Goal: Task Accomplishment & Management: Use online tool/utility

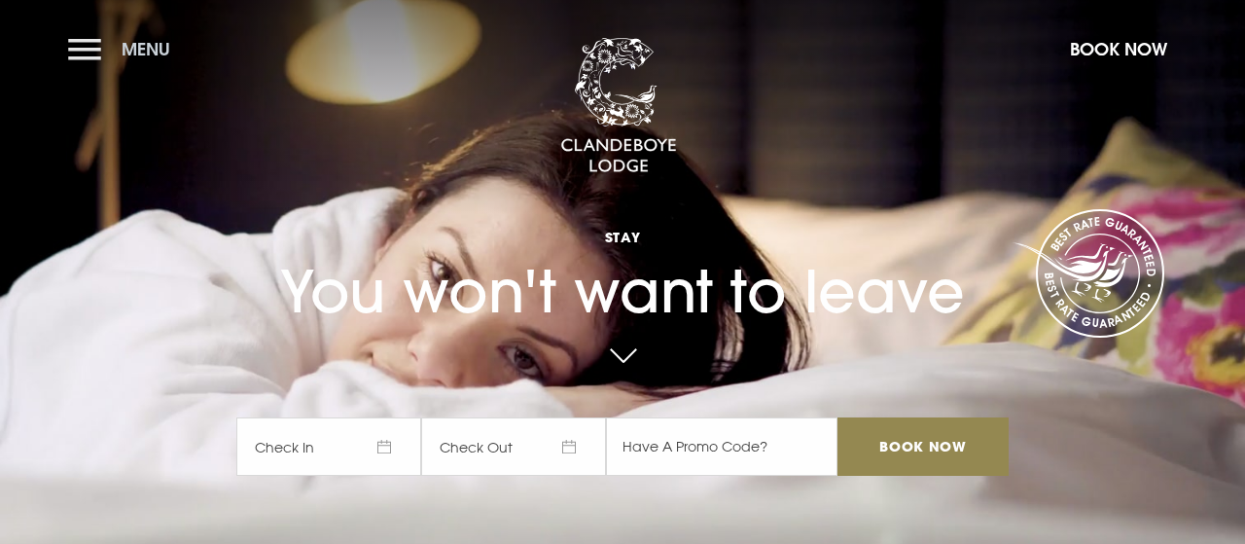
click at [88, 53] on button "Menu" at bounding box center [124, 49] width 112 height 42
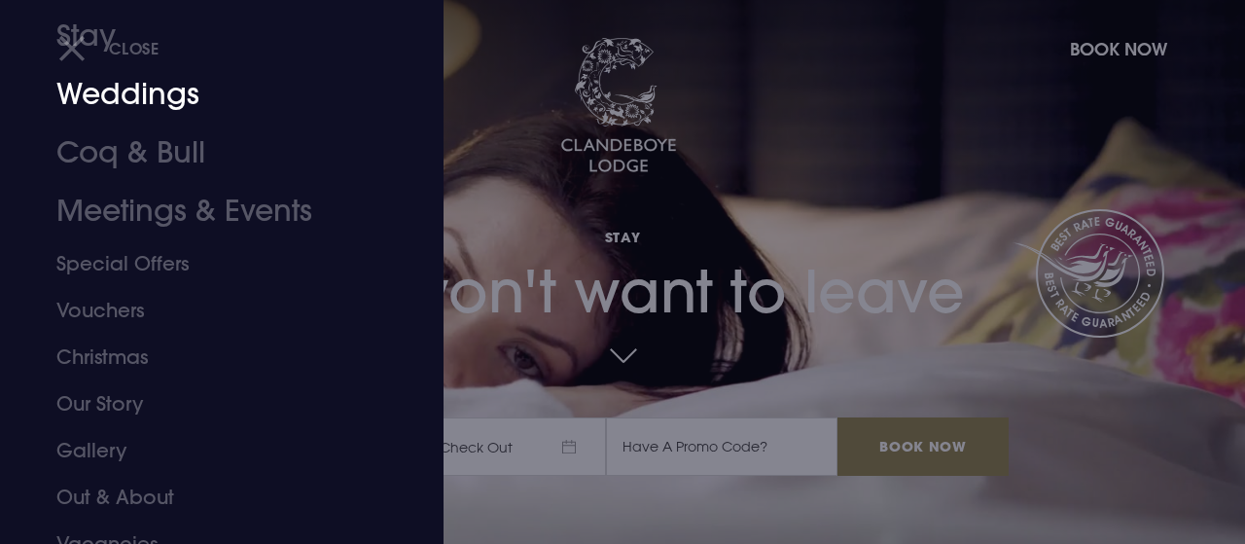
scroll to position [187, 0]
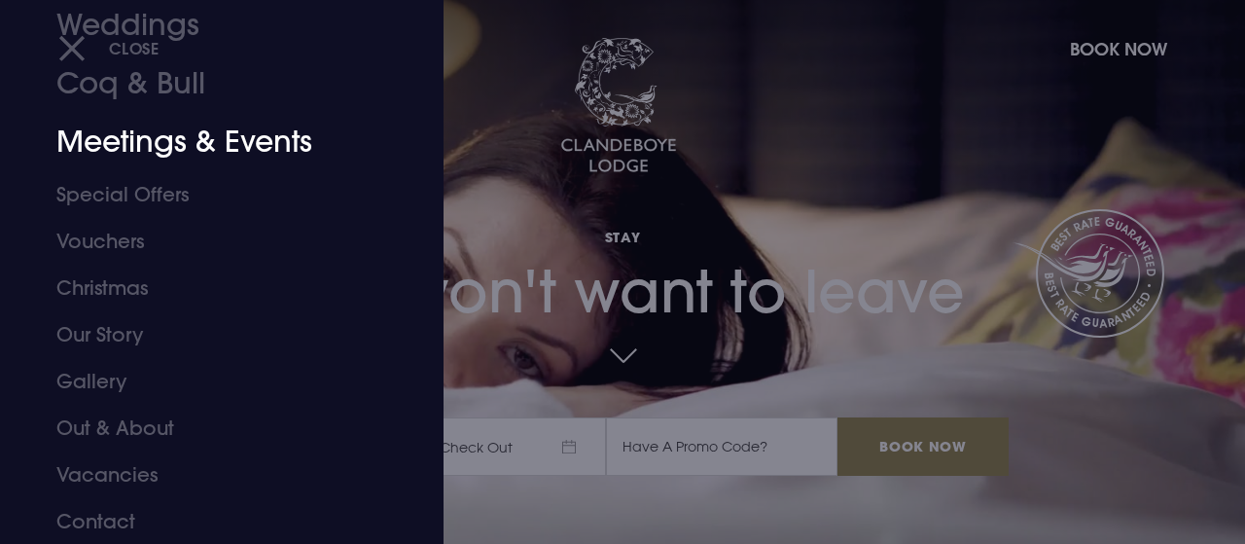
click at [219, 137] on link "Meetings & Events" at bounding box center [208, 142] width 304 height 58
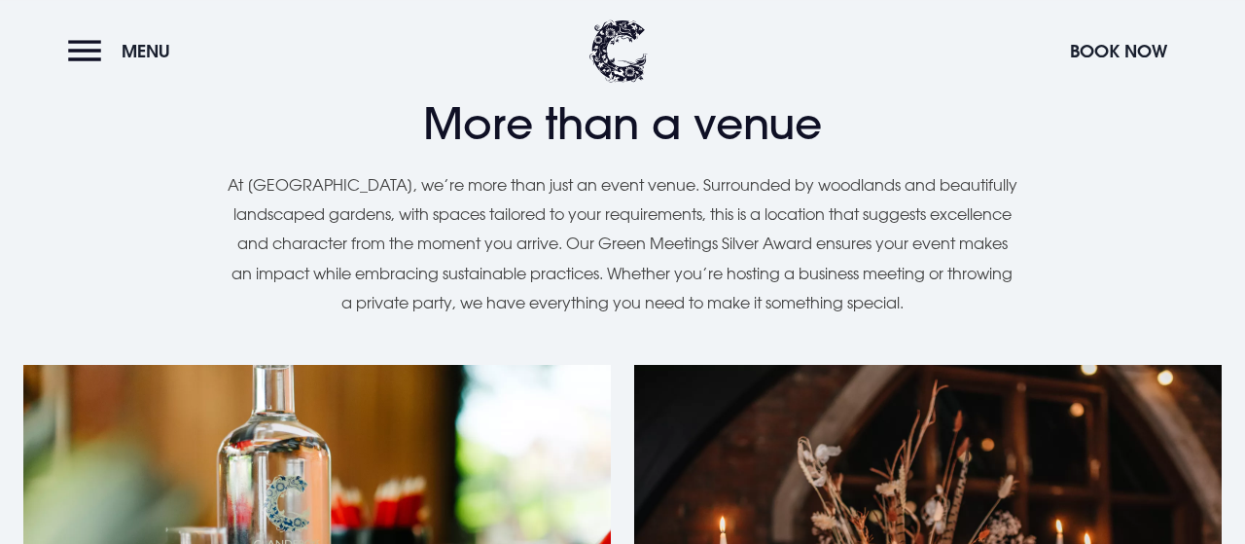
scroll to position [1315, 0]
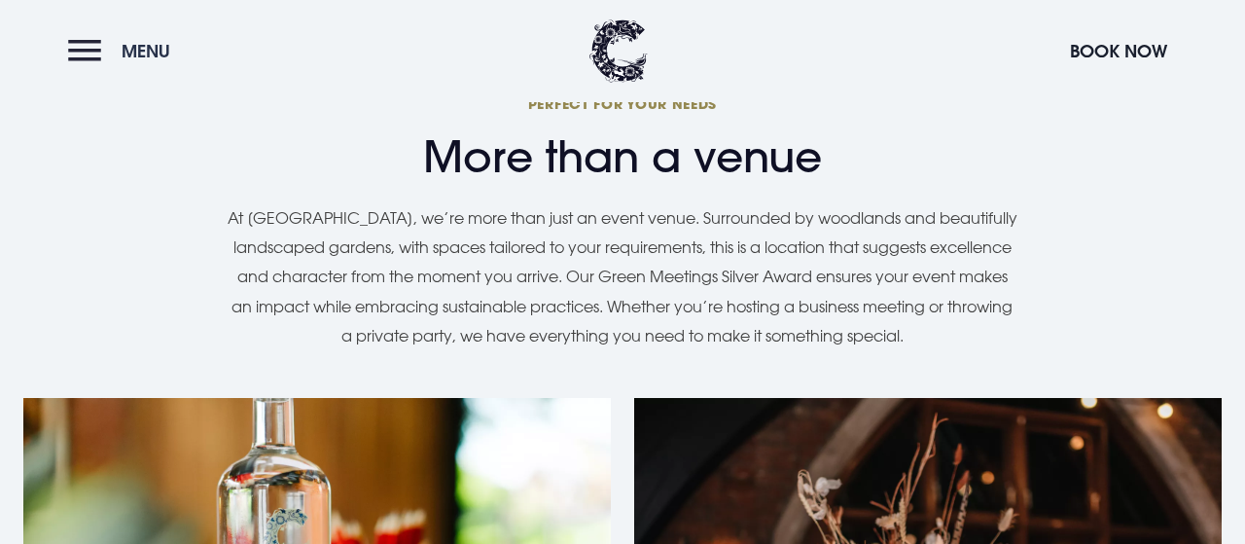
click at [146, 50] on span "Menu" at bounding box center [146, 51] width 49 height 22
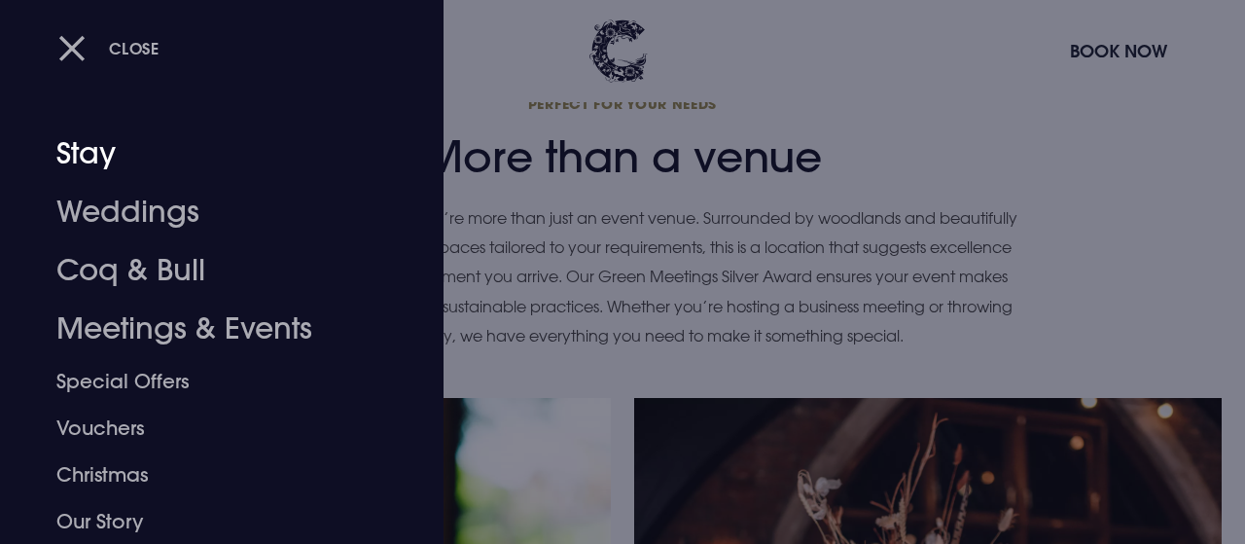
scroll to position [117, 0]
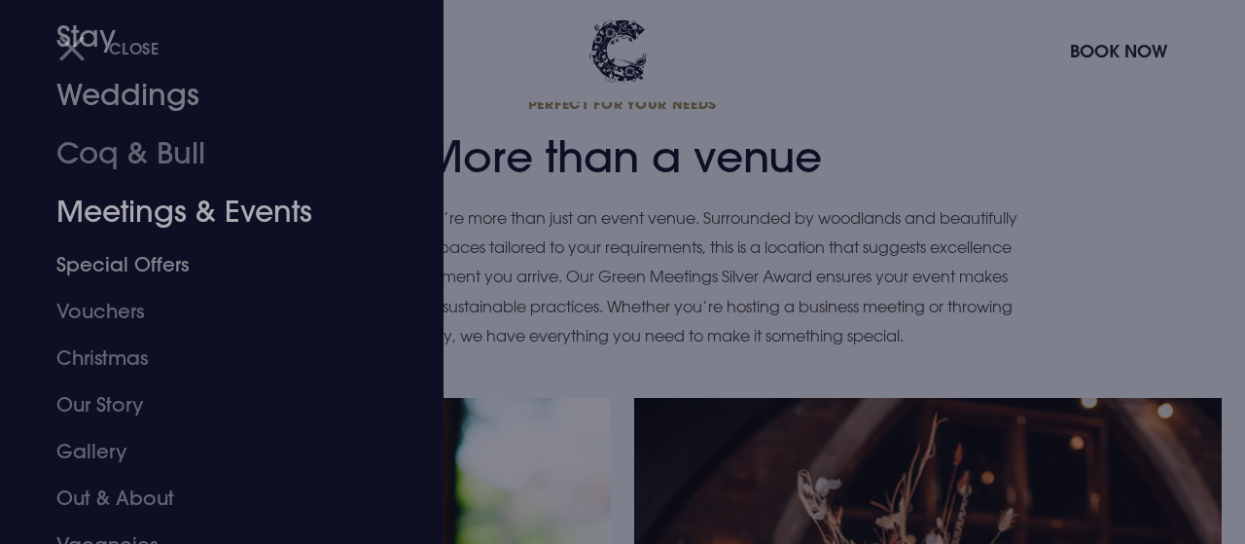
click at [207, 210] on link "Meetings & Events" at bounding box center [208, 212] width 304 height 58
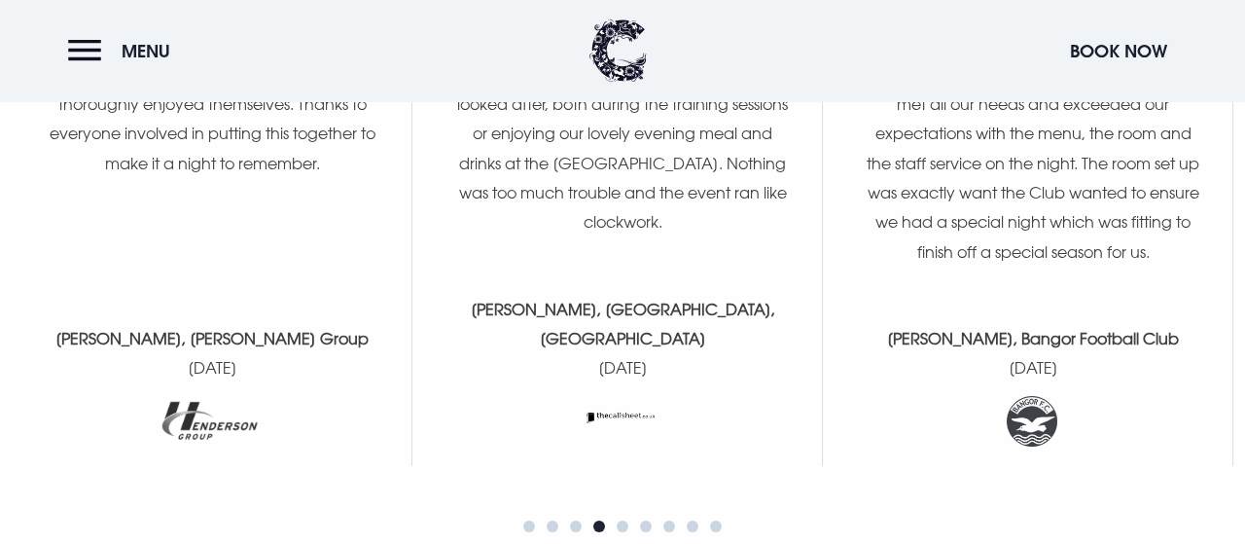
scroll to position [2807, 0]
